Goal: Transaction & Acquisition: Purchase product/service

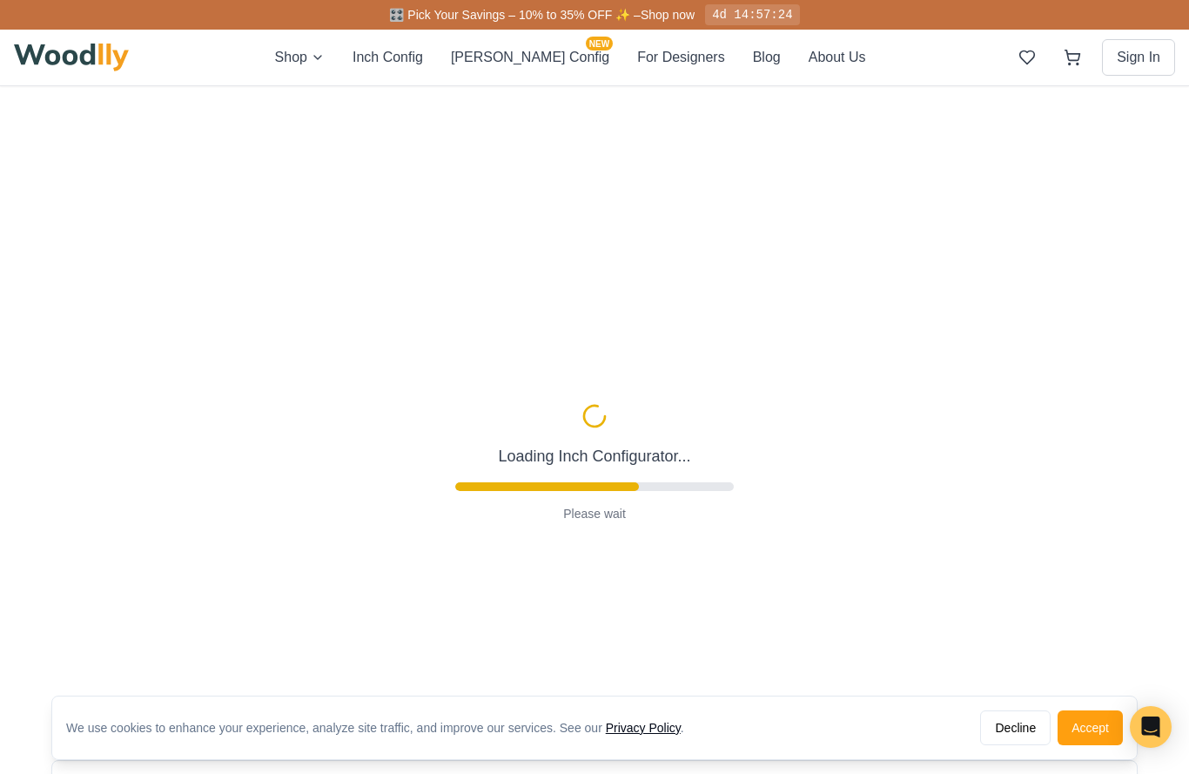
type input "56"
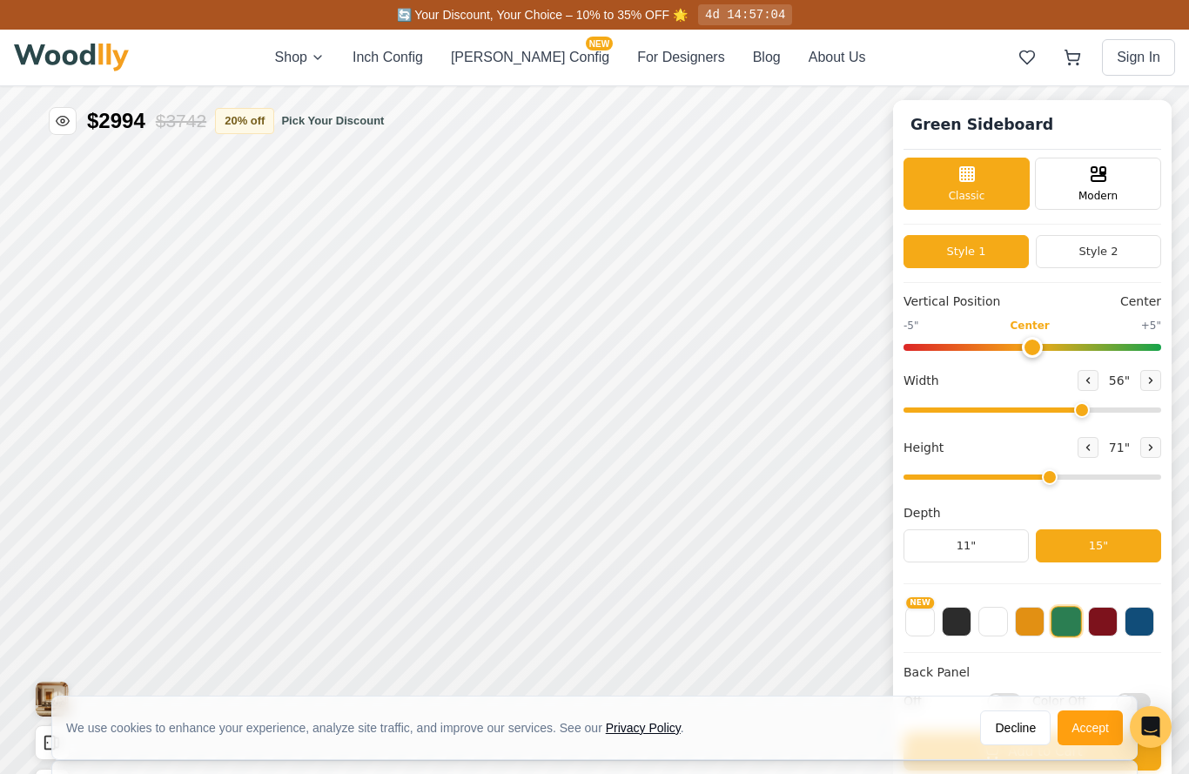
type input "5"
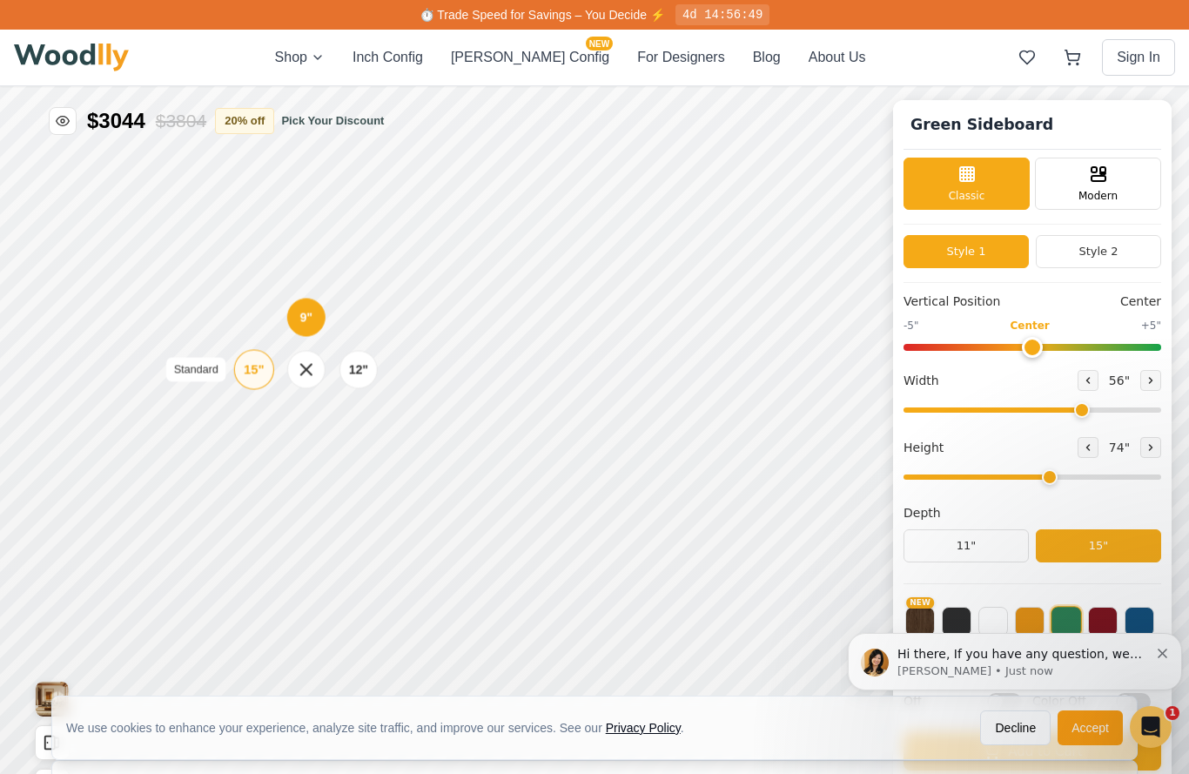
click at [221, 439] on div "15"" at bounding box center [218, 433] width 20 height 19
click at [420, 137] on div "9" 12" 15" Standard" at bounding box center [456, 131] width 174 height 174
type input "50"
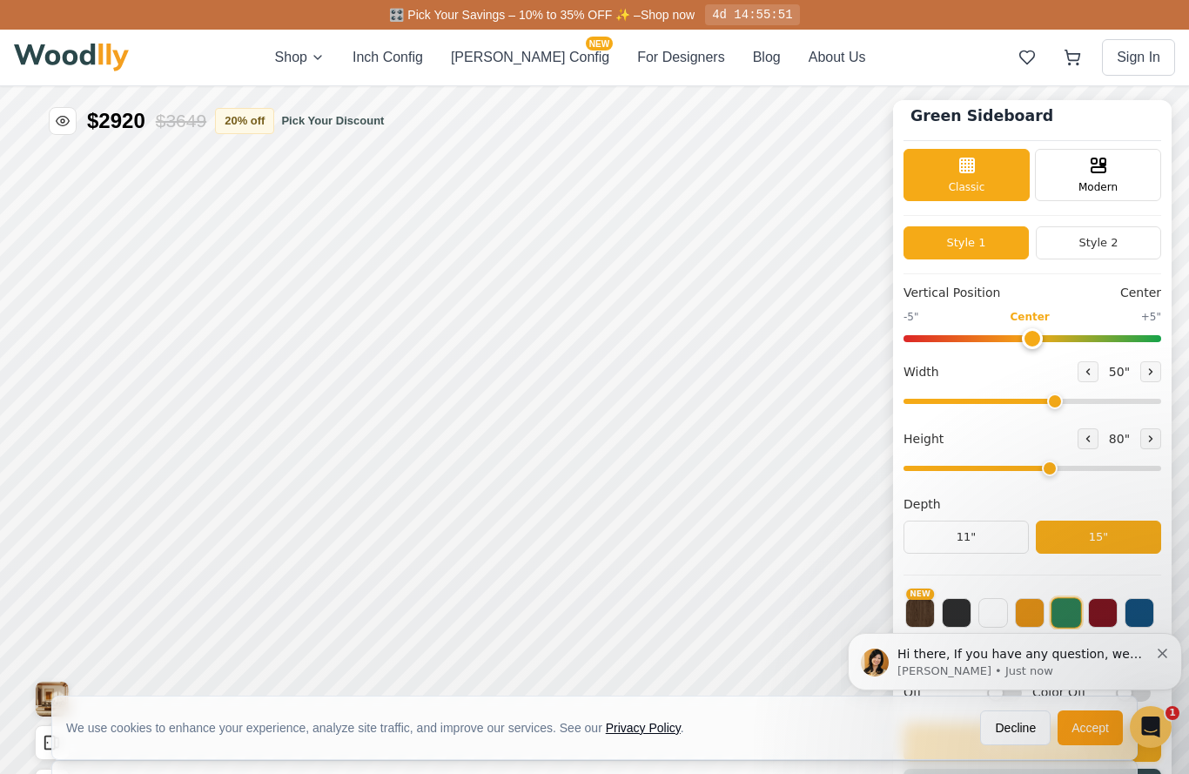
scroll to position [9, 0]
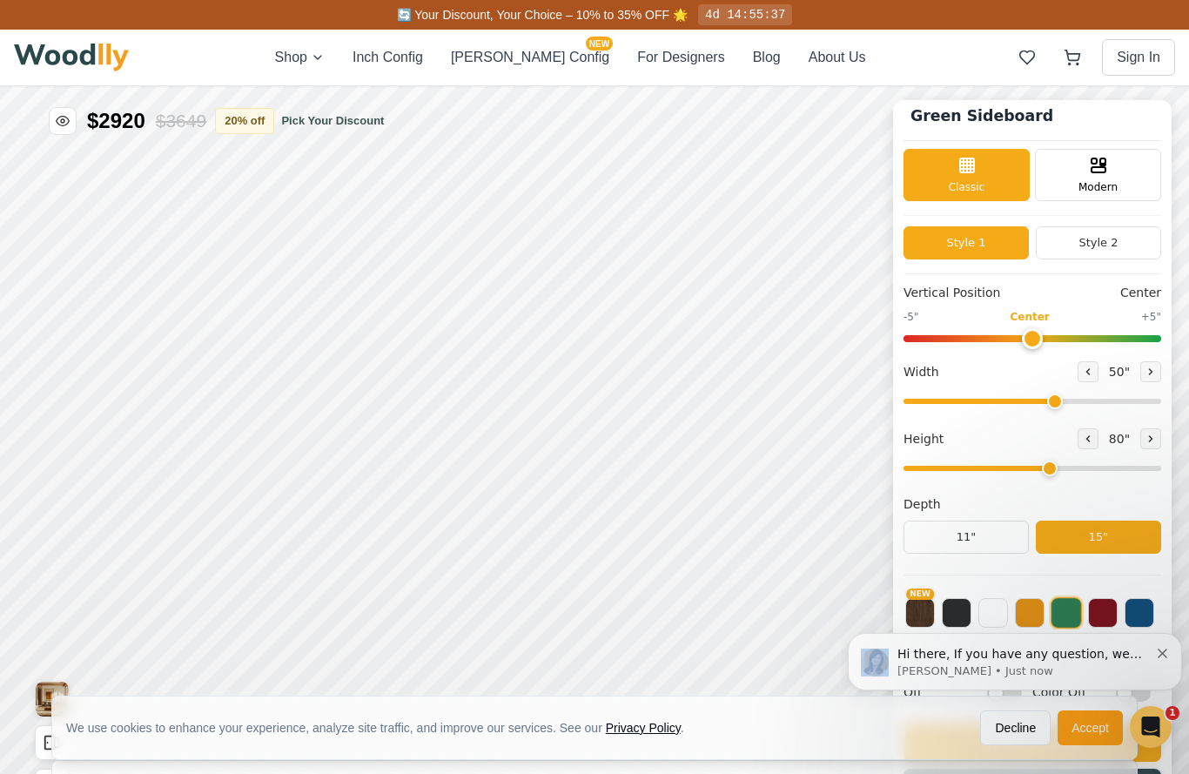
click at [1168, 649] on button "Dismiss notification" at bounding box center [1163, 651] width 11 height 14
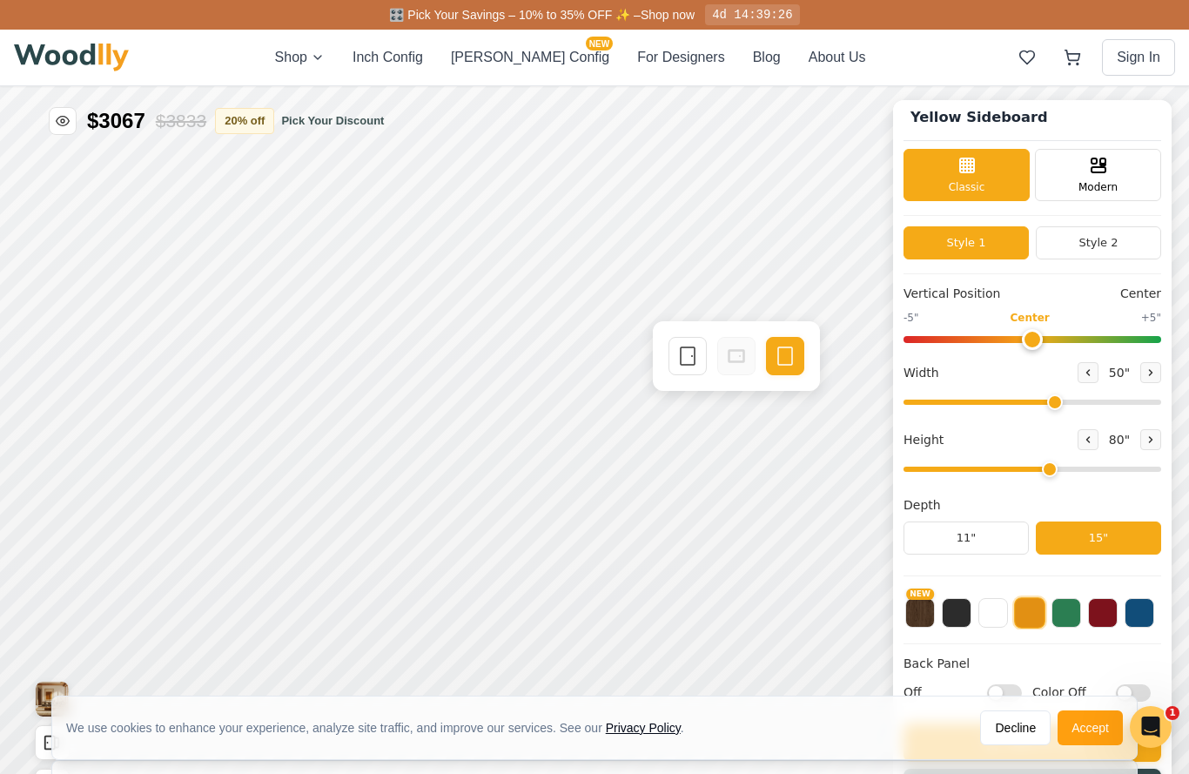
click at [568, 773] on div "Single Door" at bounding box center [581, 777] width 38 height 38
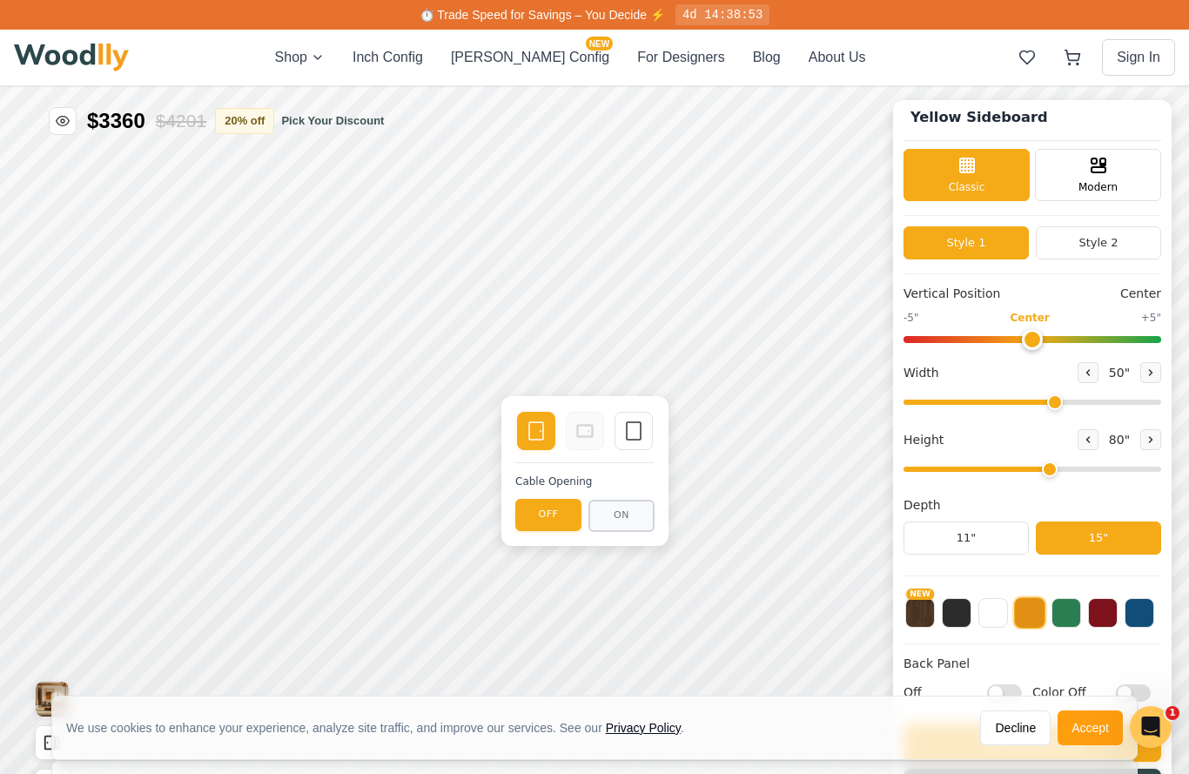
click at [843, 224] on icon at bounding box center [837, 222] width 21 height 21
